Goal: Task Accomplishment & Management: Manage account settings

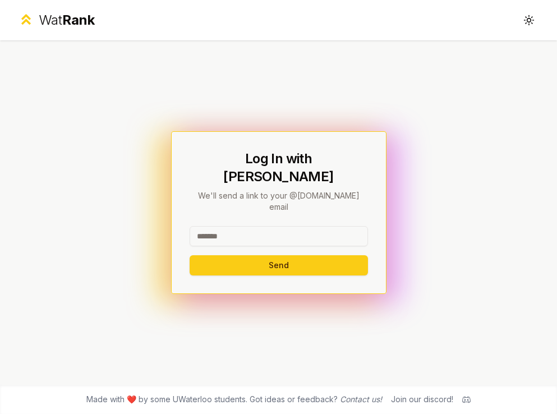
click at [303, 226] on input at bounding box center [279, 236] width 178 height 20
type input "********"
click at [190, 255] on button "Send" at bounding box center [279, 265] width 178 height 20
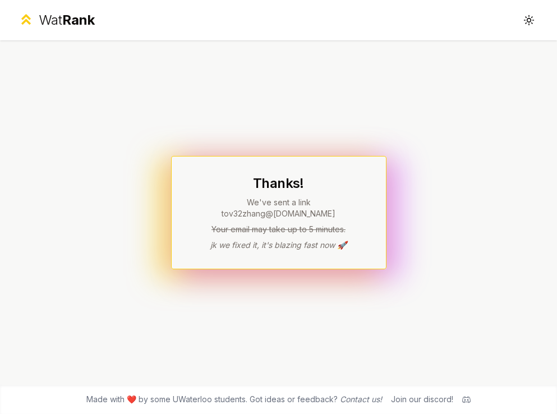
click at [103, 185] on div "Thanks! We've sent a link to v32zhang @uwaterloo.ca Your email may take up to 5…" at bounding box center [278, 212] width 557 height 345
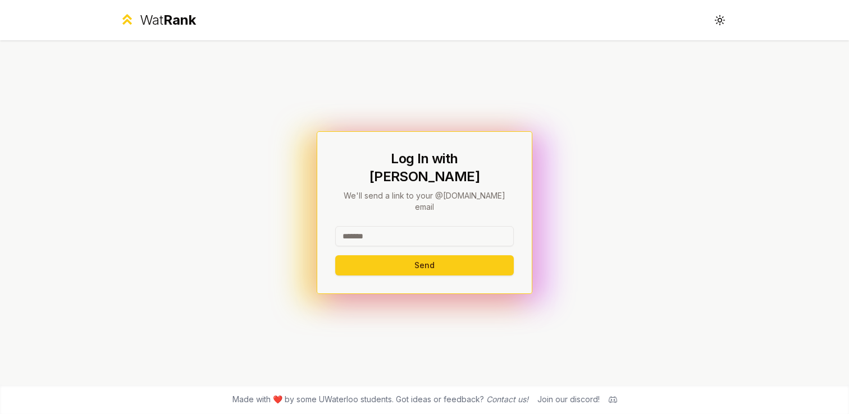
click at [386, 205] on div "Log In with WatIAM We'll send a link to your @[DOMAIN_NAME] email Send" at bounding box center [424, 213] width 178 height 126
click at [374, 231] on input at bounding box center [424, 236] width 178 height 20
type input "*"
